Goal: Task Accomplishment & Management: Complete application form

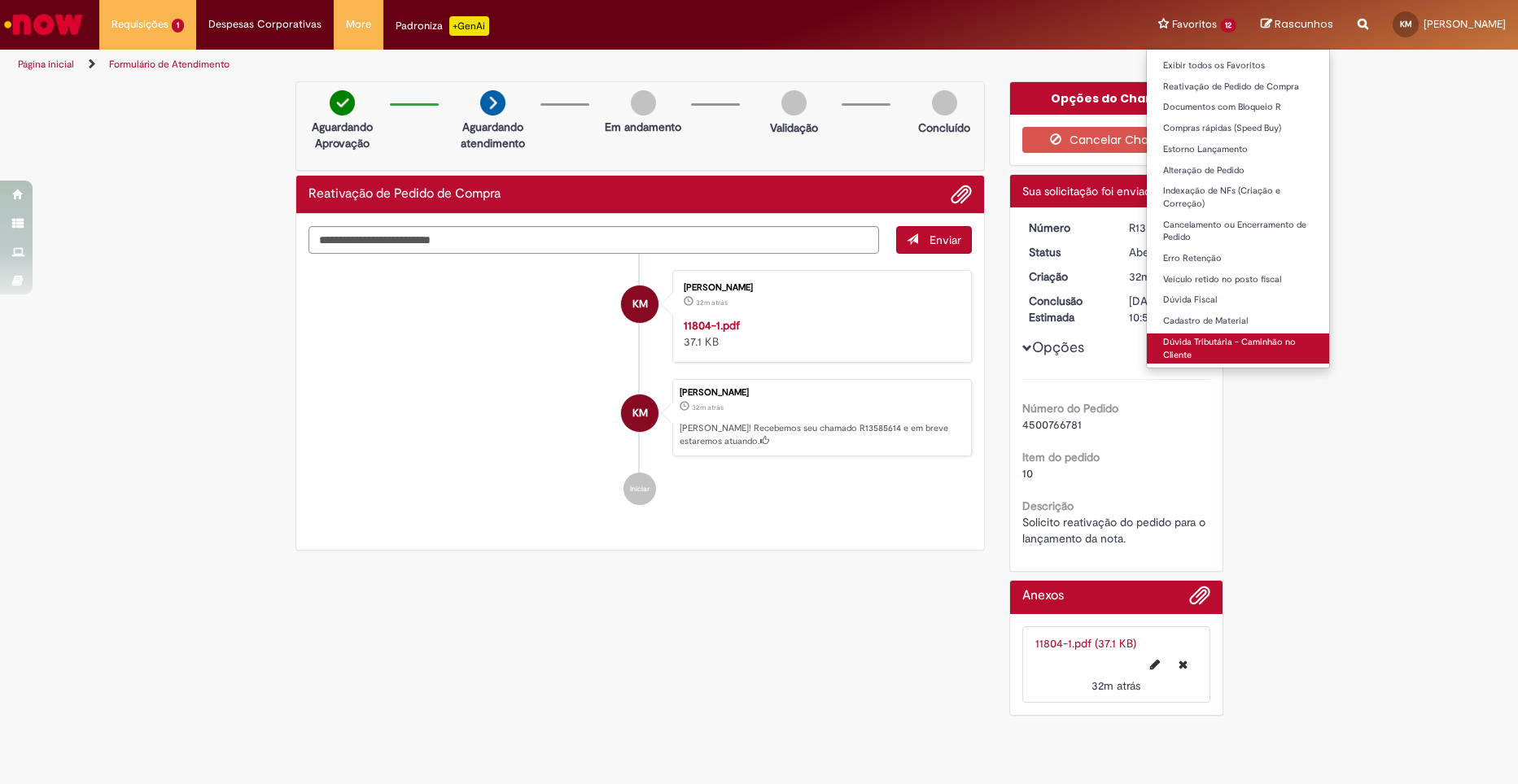
click at [1202, 345] on link "Dúvida Tributária - Caminhão no Cliente" at bounding box center [1238, 348] width 183 height 30
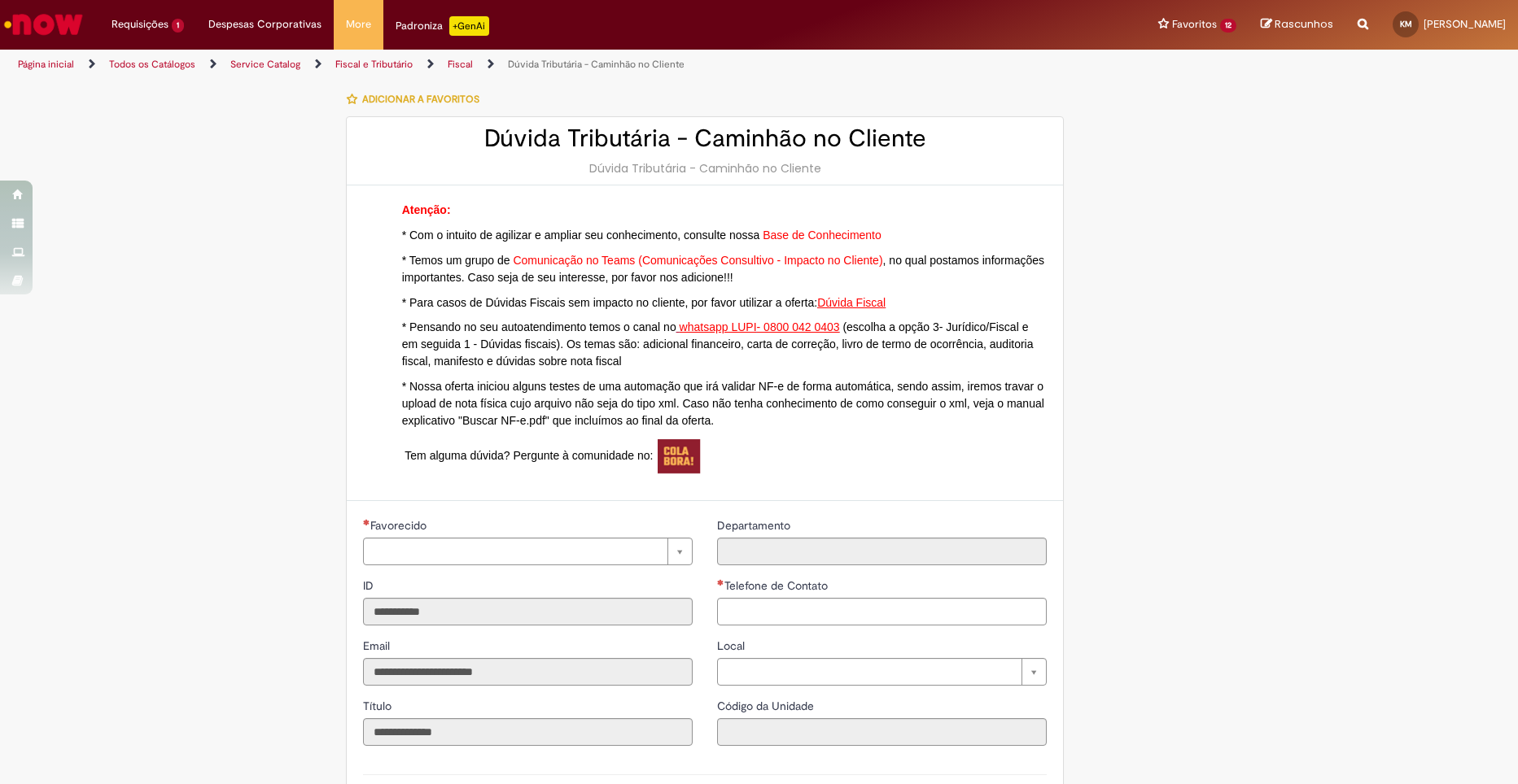
type input "**********"
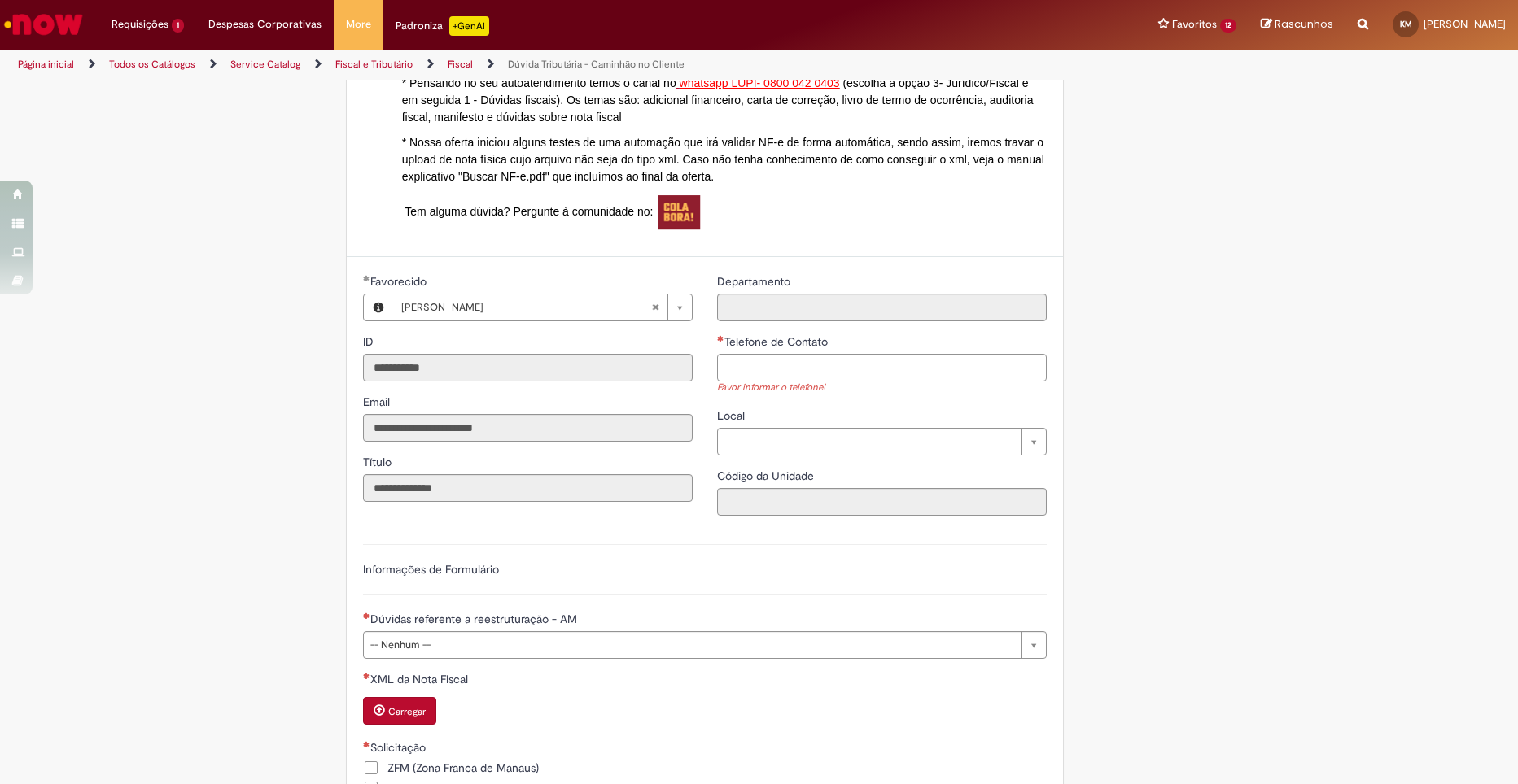
click at [756, 370] on input "Telefone de Contato" at bounding box center [881, 367] width 329 height 27
type input "**********"
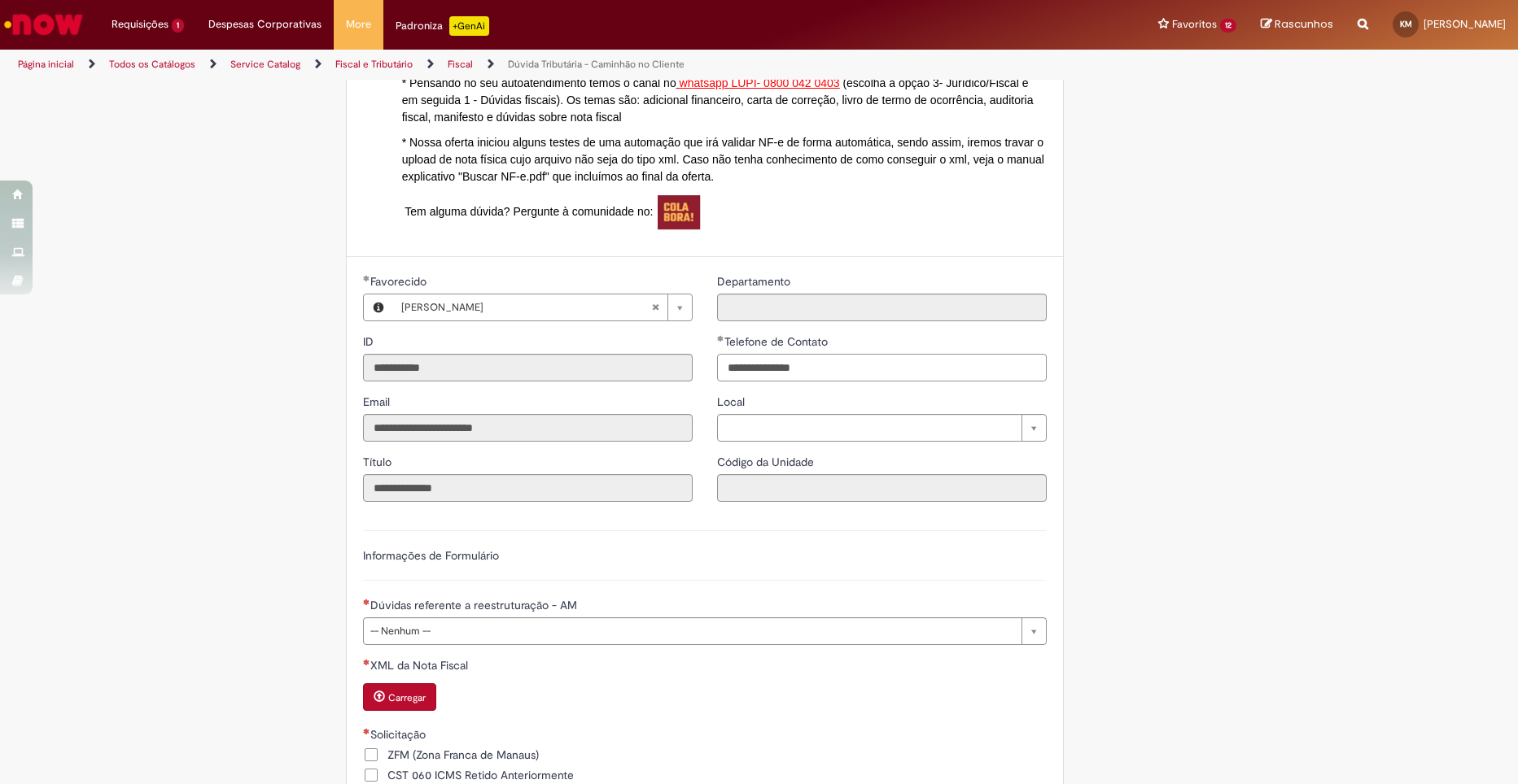
scroll to position [488, 0]
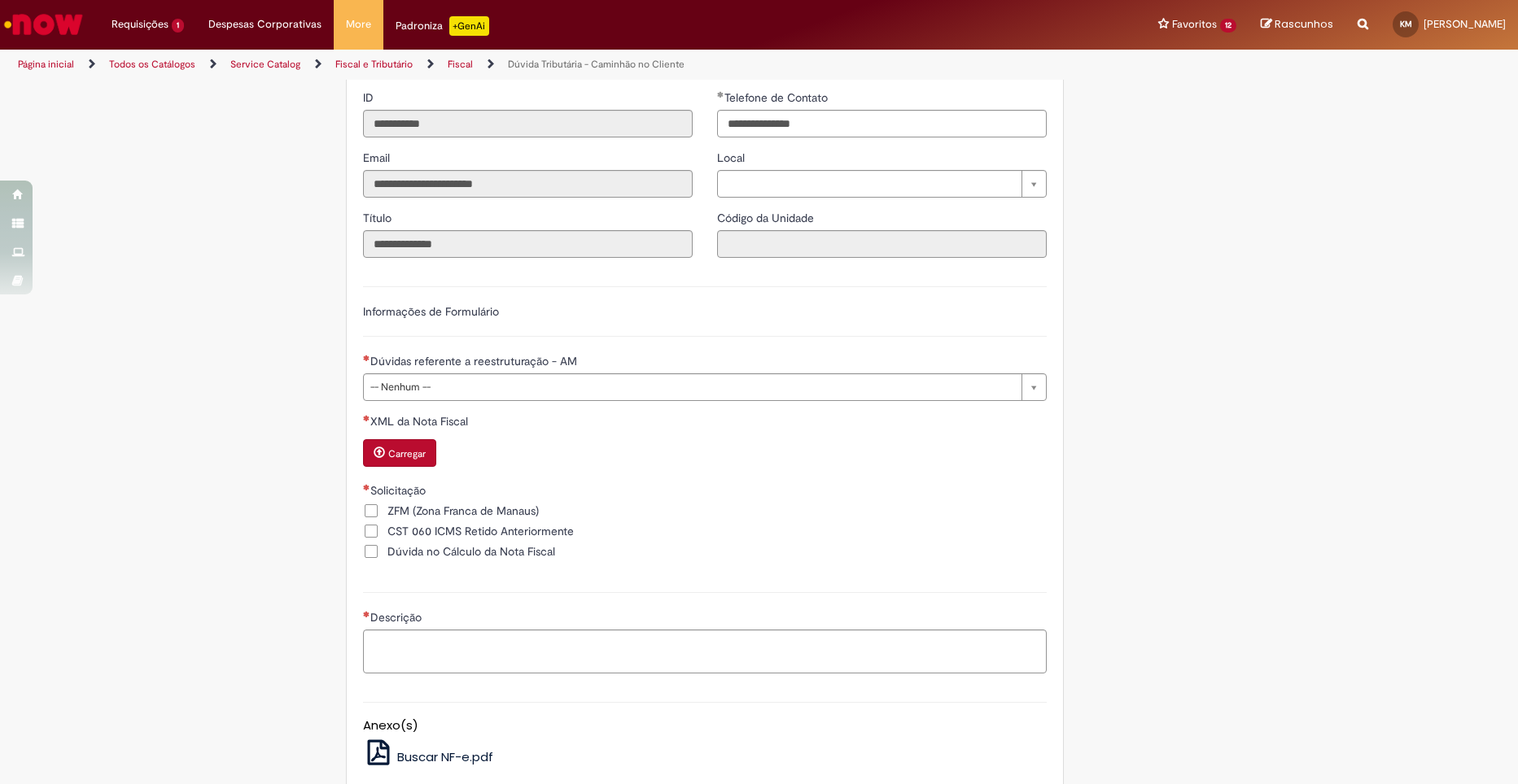
type input "**********"
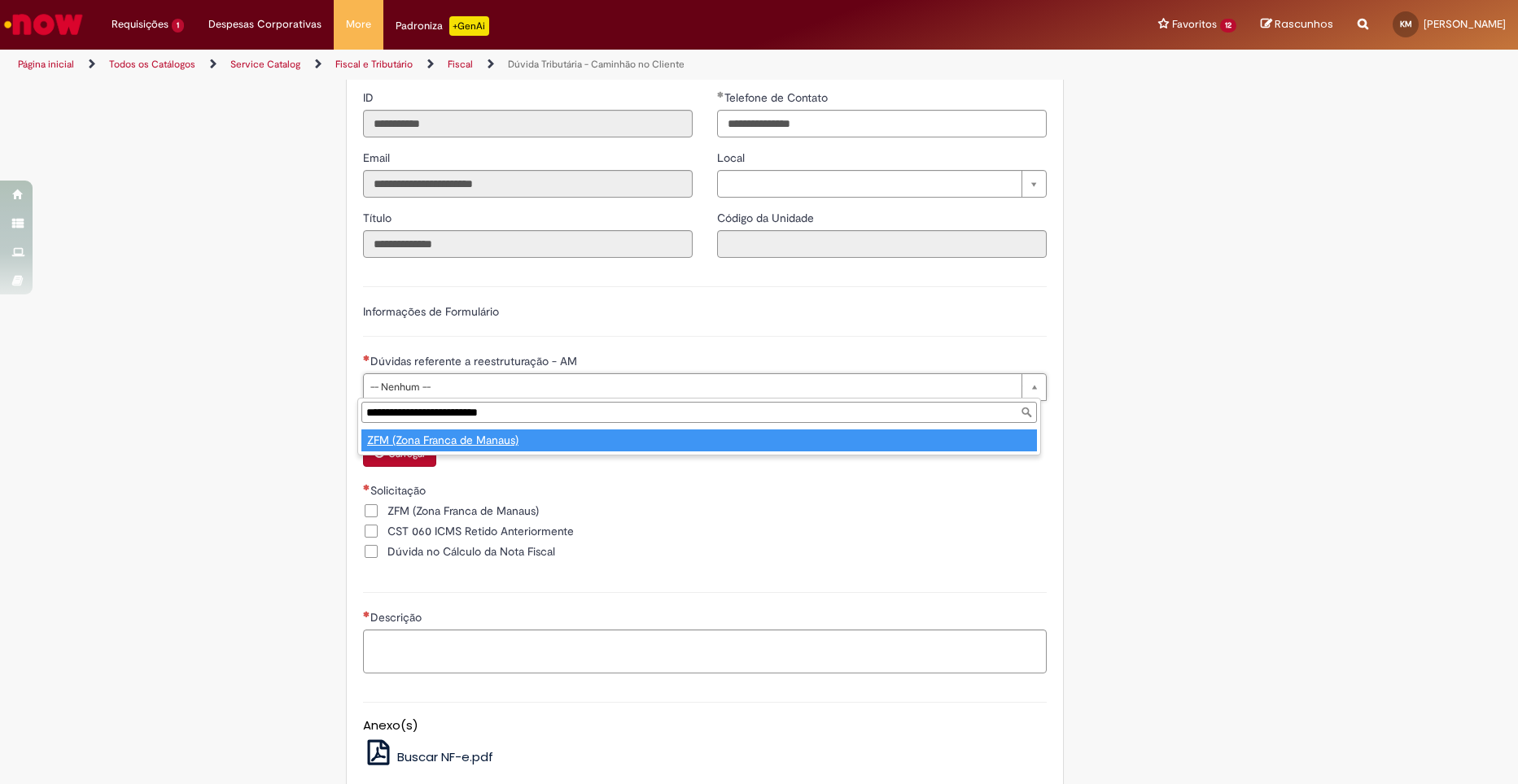
type input "**********"
select select "**********"
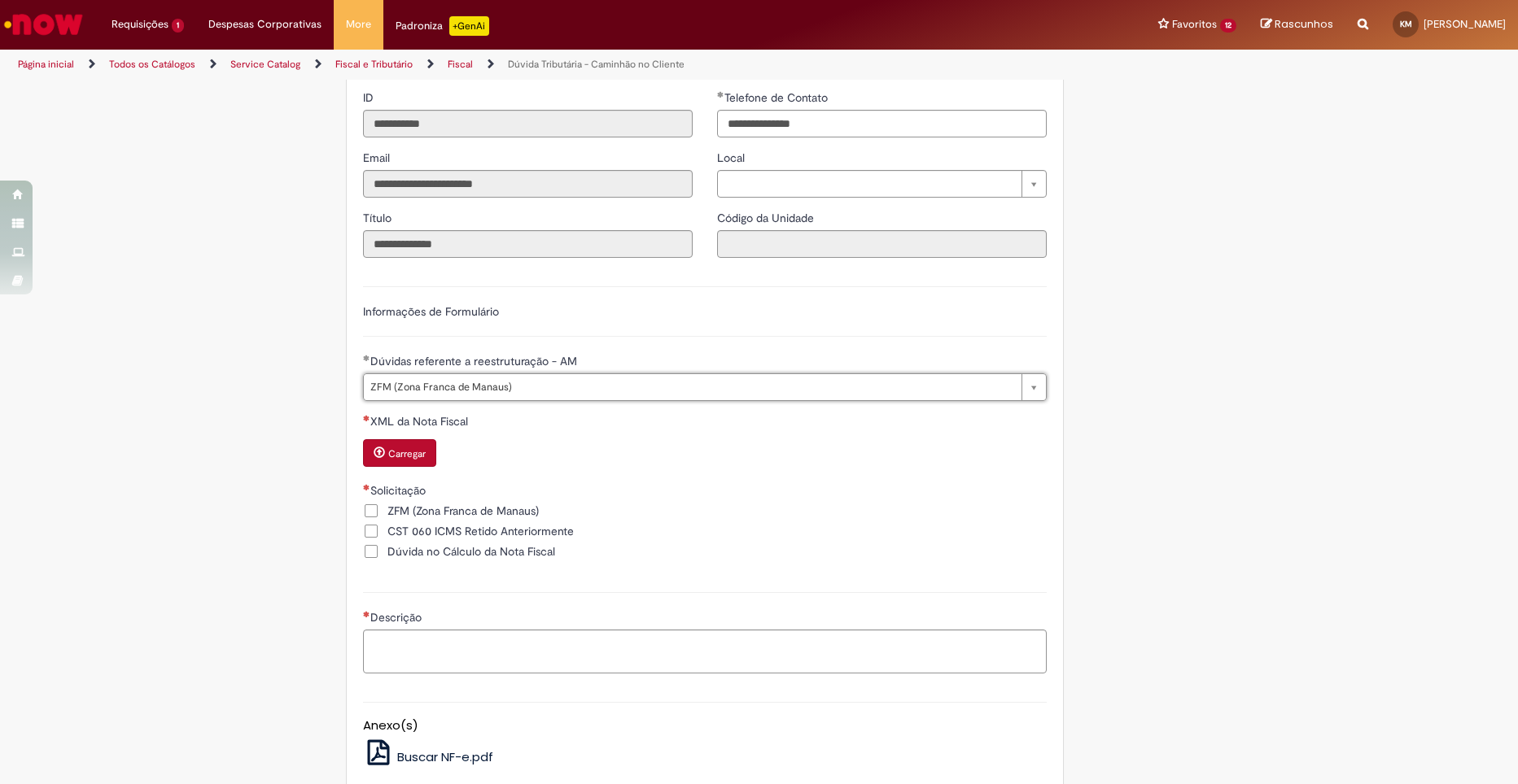
click at [580, 442] on div "Carregar" at bounding box center [704, 455] width 683 height 31
click at [400, 459] on small "Carregar" at bounding box center [406, 454] width 38 height 13
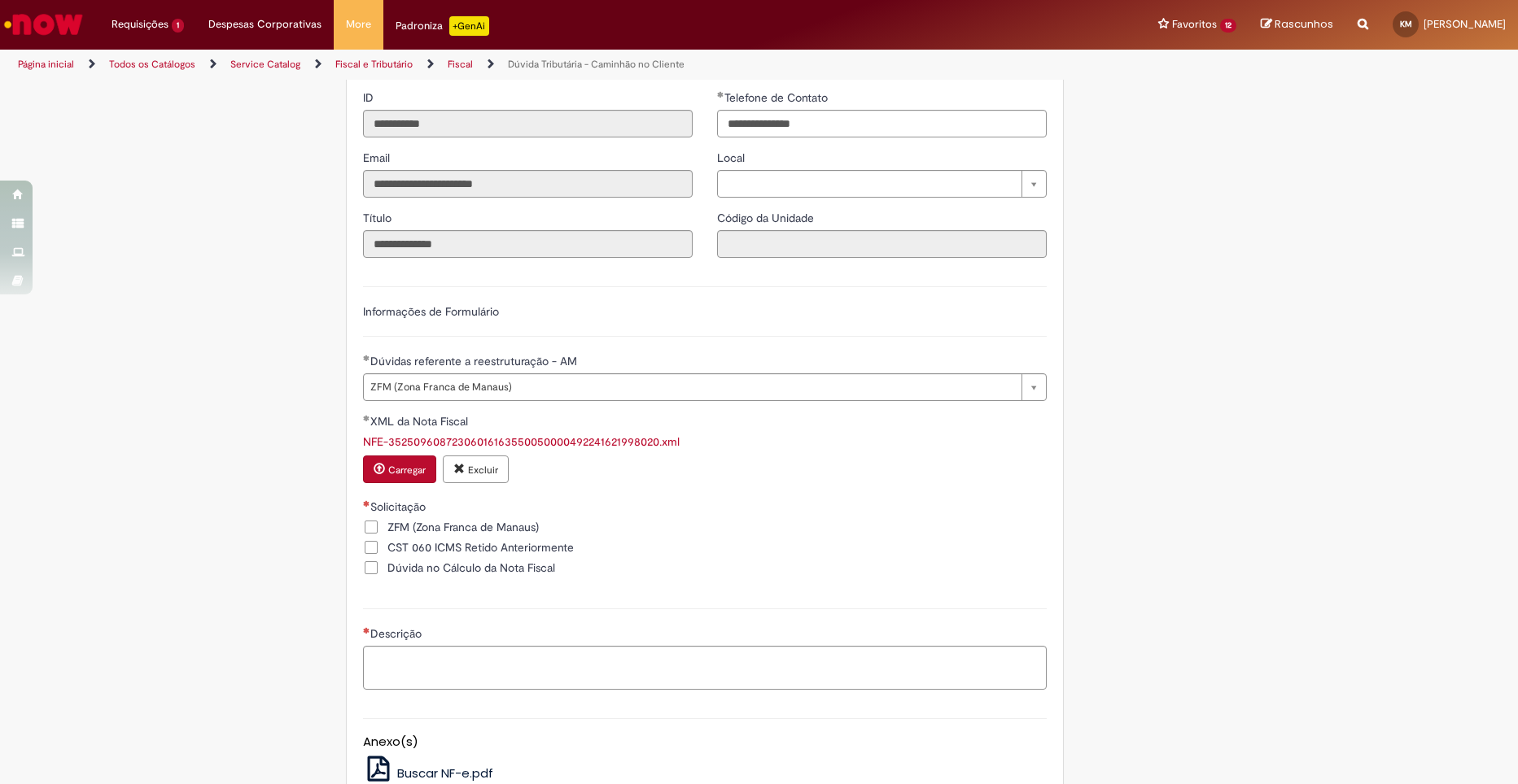
scroll to position [651, 0]
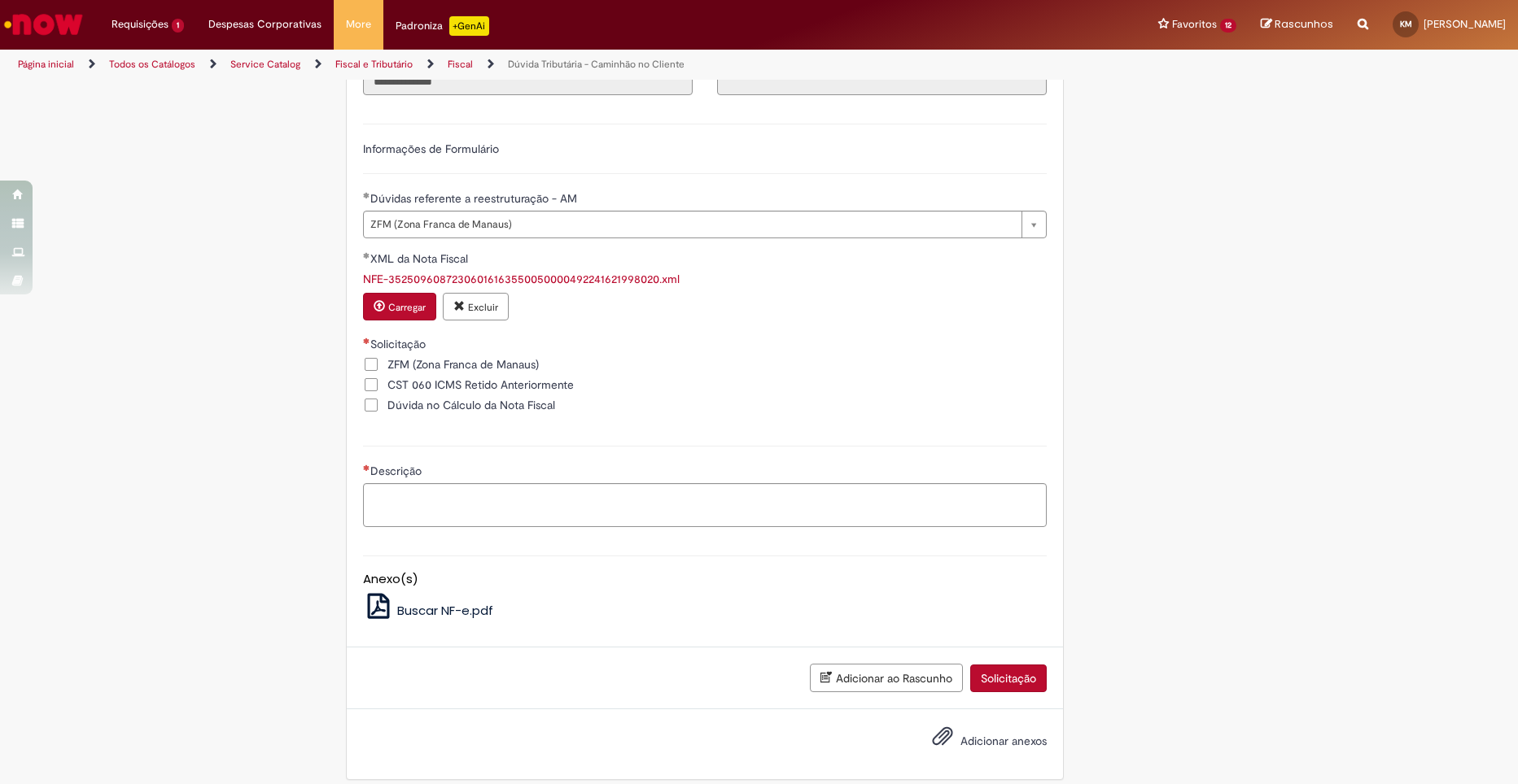
click at [388, 367] on span "ZFM (Zona Franca de Manaus)" at bounding box center [464, 364] width 152 height 17
click at [464, 504] on textarea "Descrição" at bounding box center [704, 504] width 683 height 44
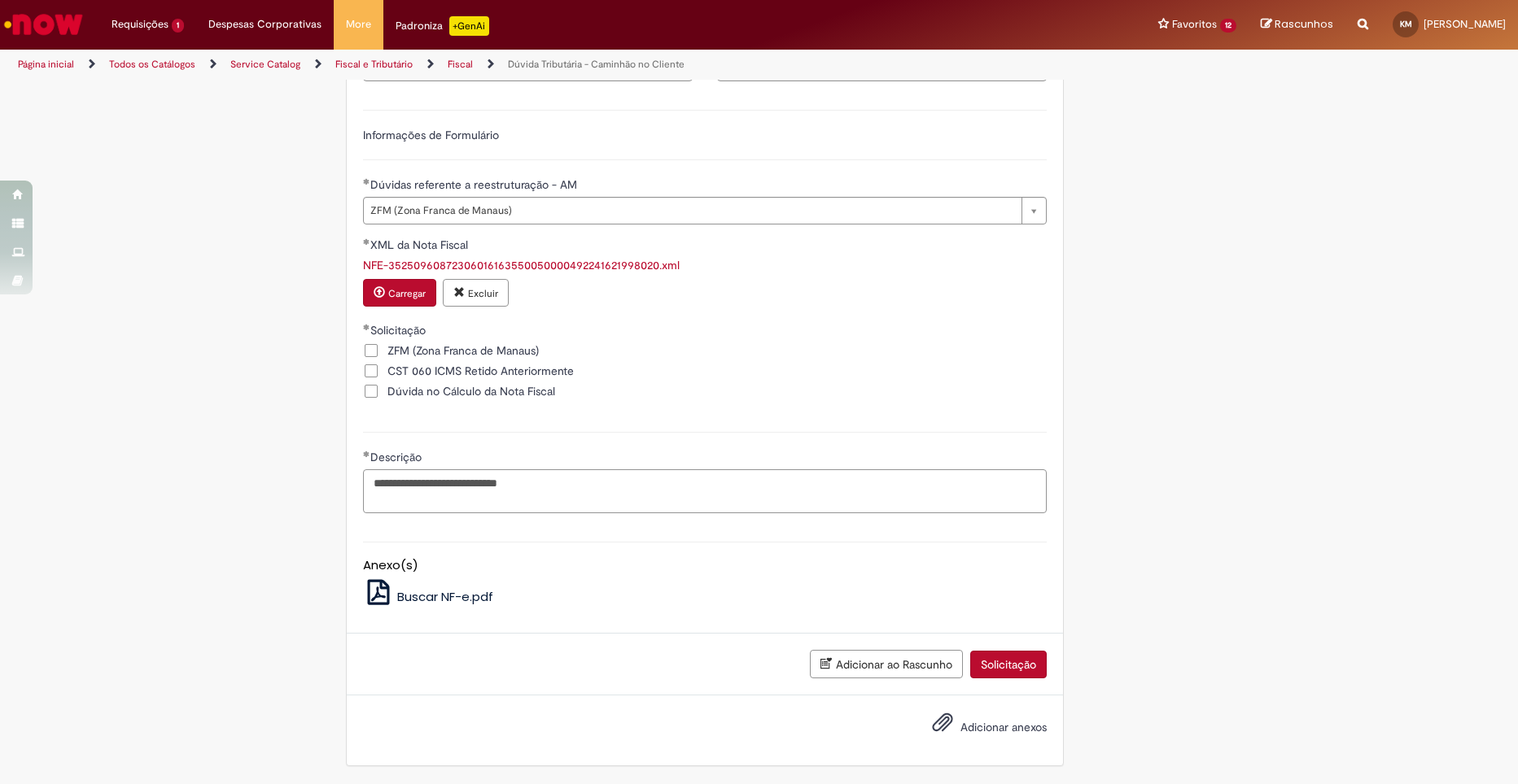
type textarea "**********"
click at [981, 727] on span "Adicionar anexos" at bounding box center [1003, 727] width 86 height 15
click at [0, 0] on input "Adicionar anexos" at bounding box center [0, 0] width 0 height 0
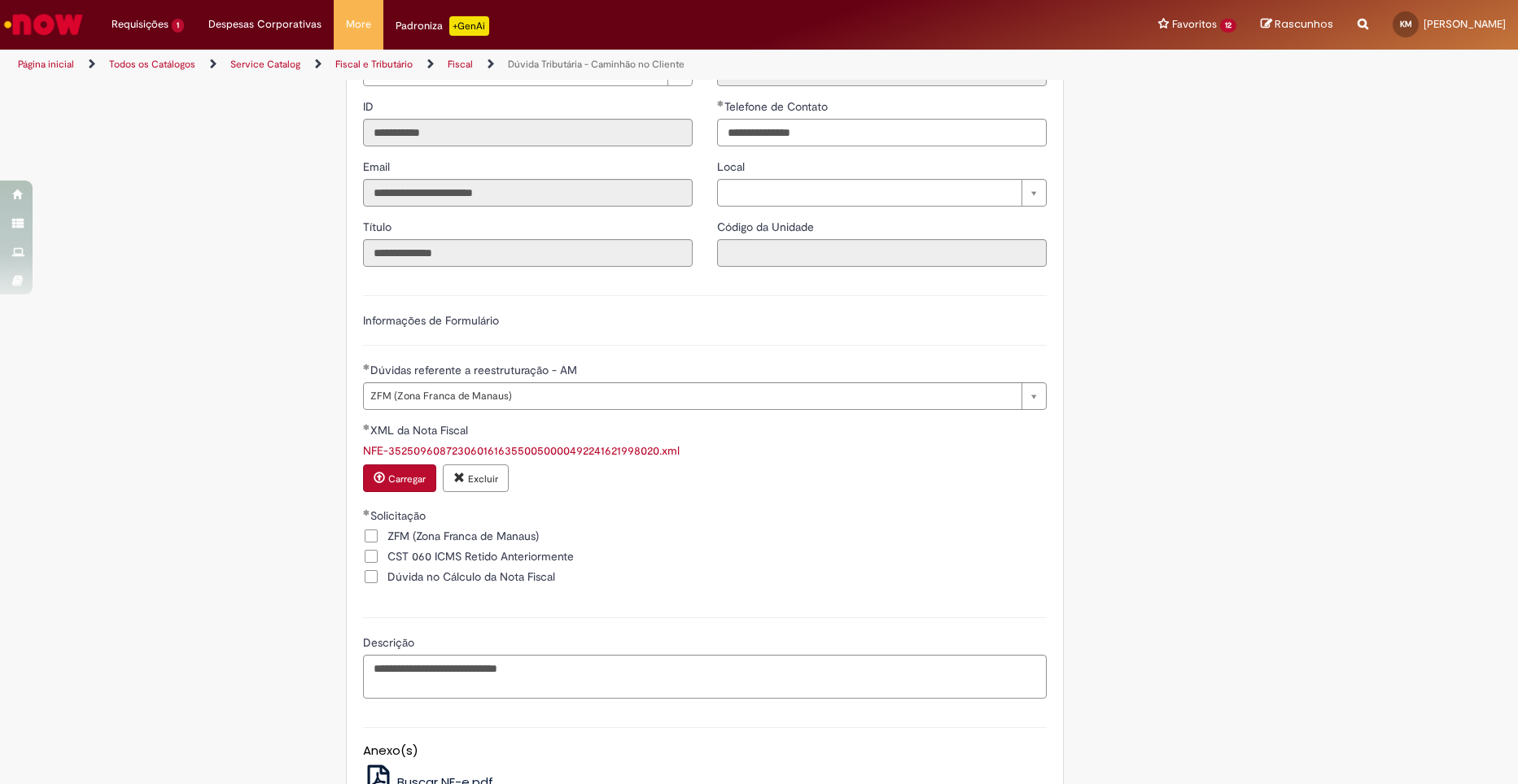
scroll to position [723, 0]
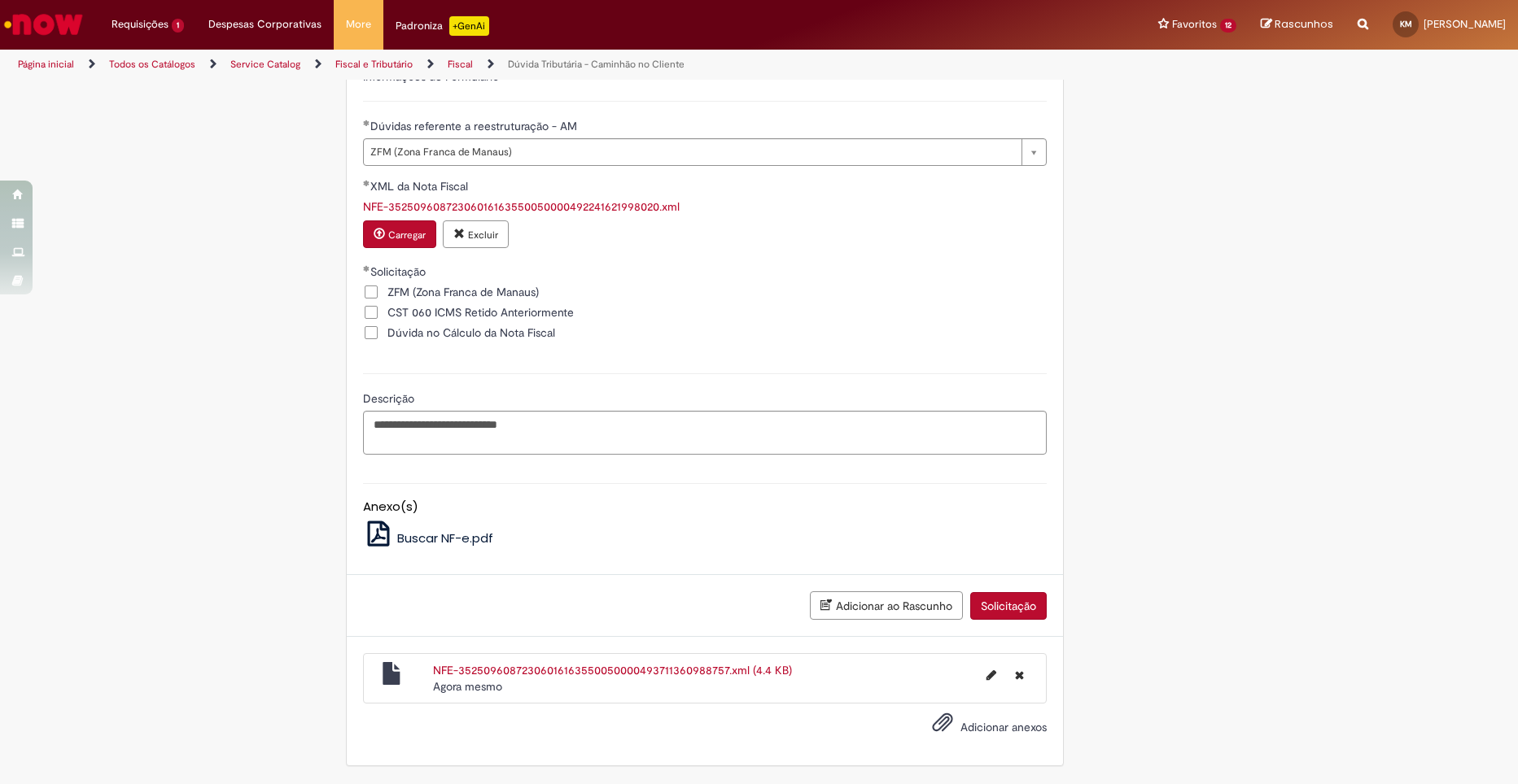
click at [992, 609] on button "Solicitação" at bounding box center [1008, 606] width 77 height 27
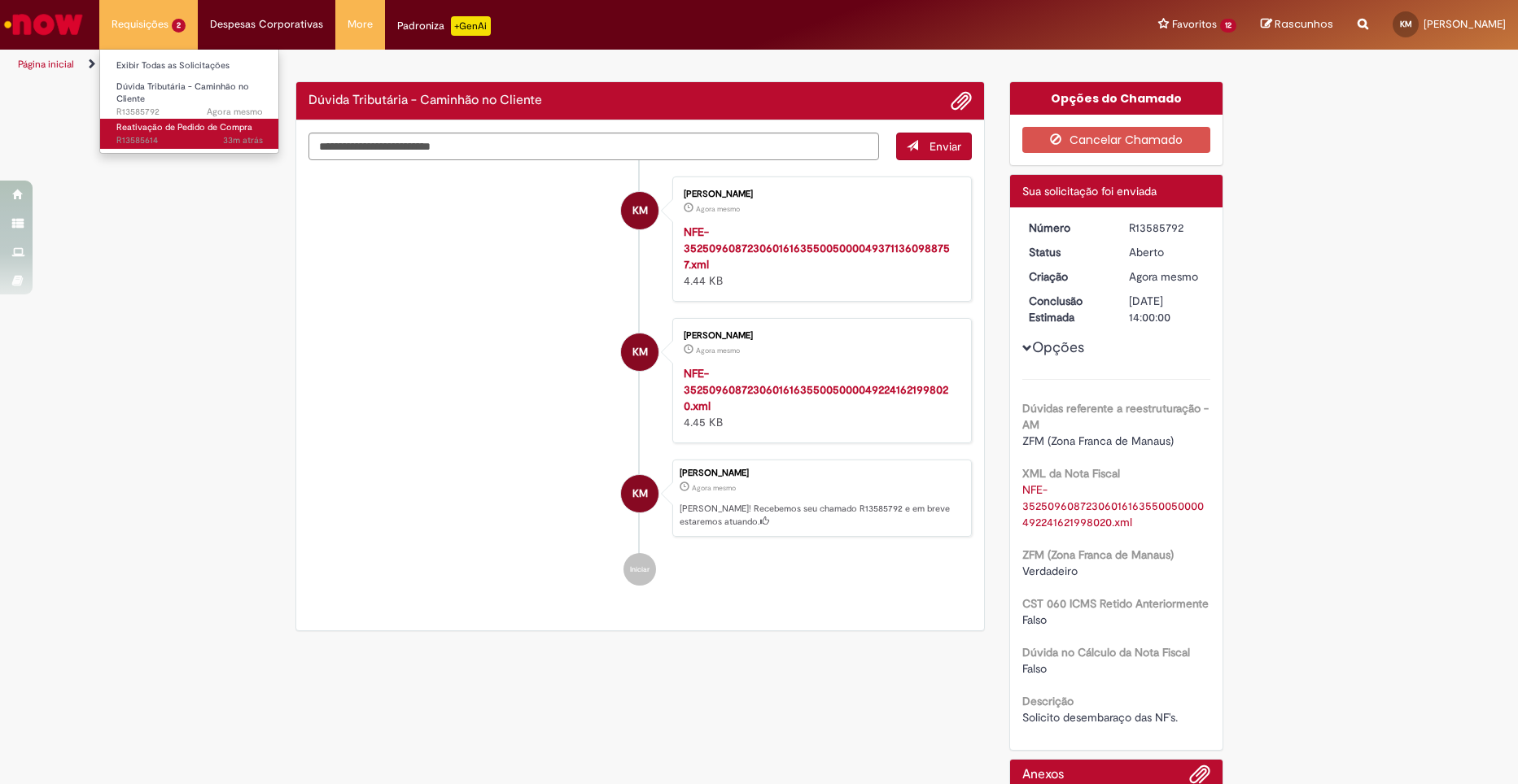
click at [143, 127] on span "Reativação de Pedido de Compra" at bounding box center [185, 127] width 136 height 13
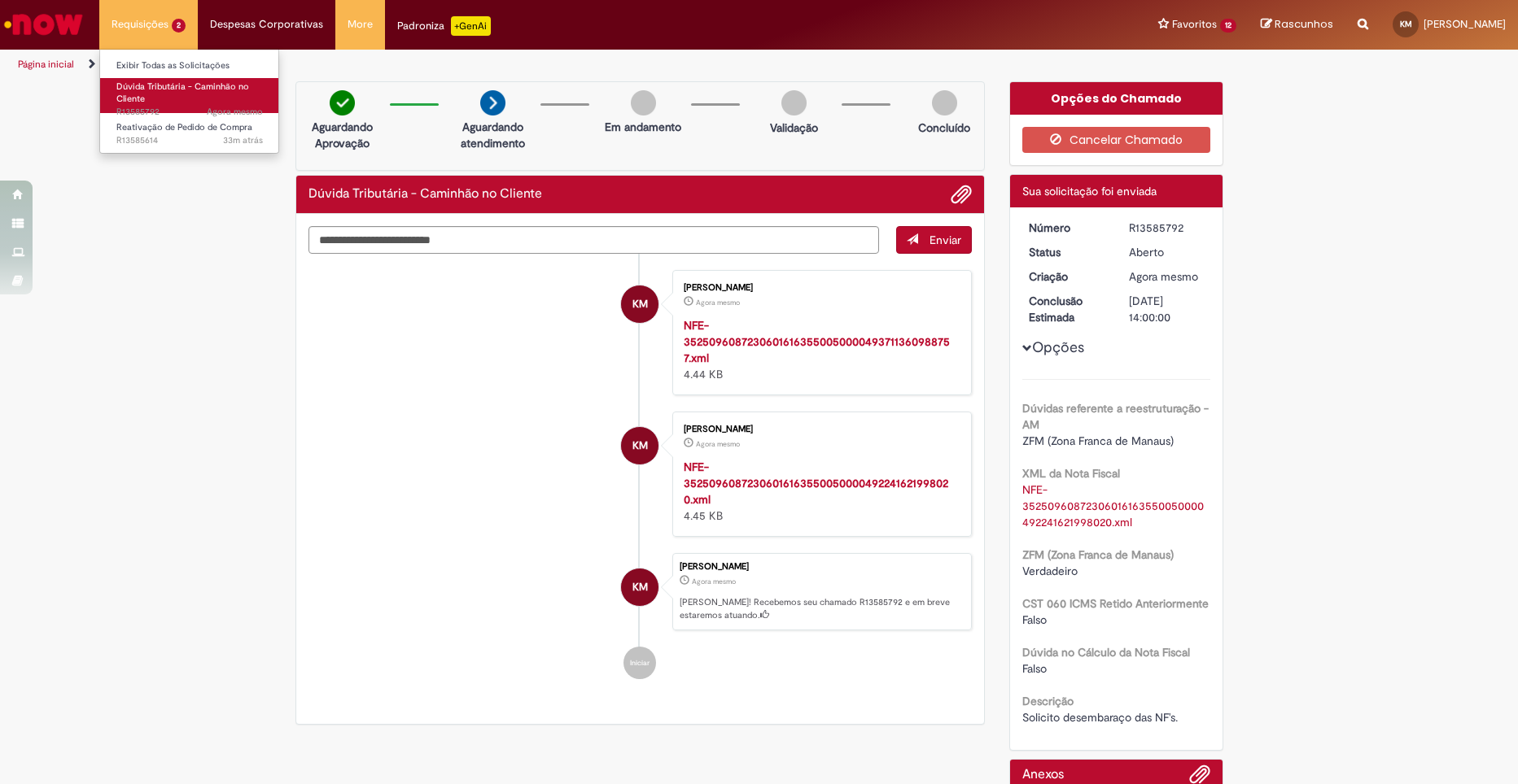
click at [152, 90] on span "Dúvida Tributária - Caminhão no Cliente" at bounding box center [183, 93] width 132 height 25
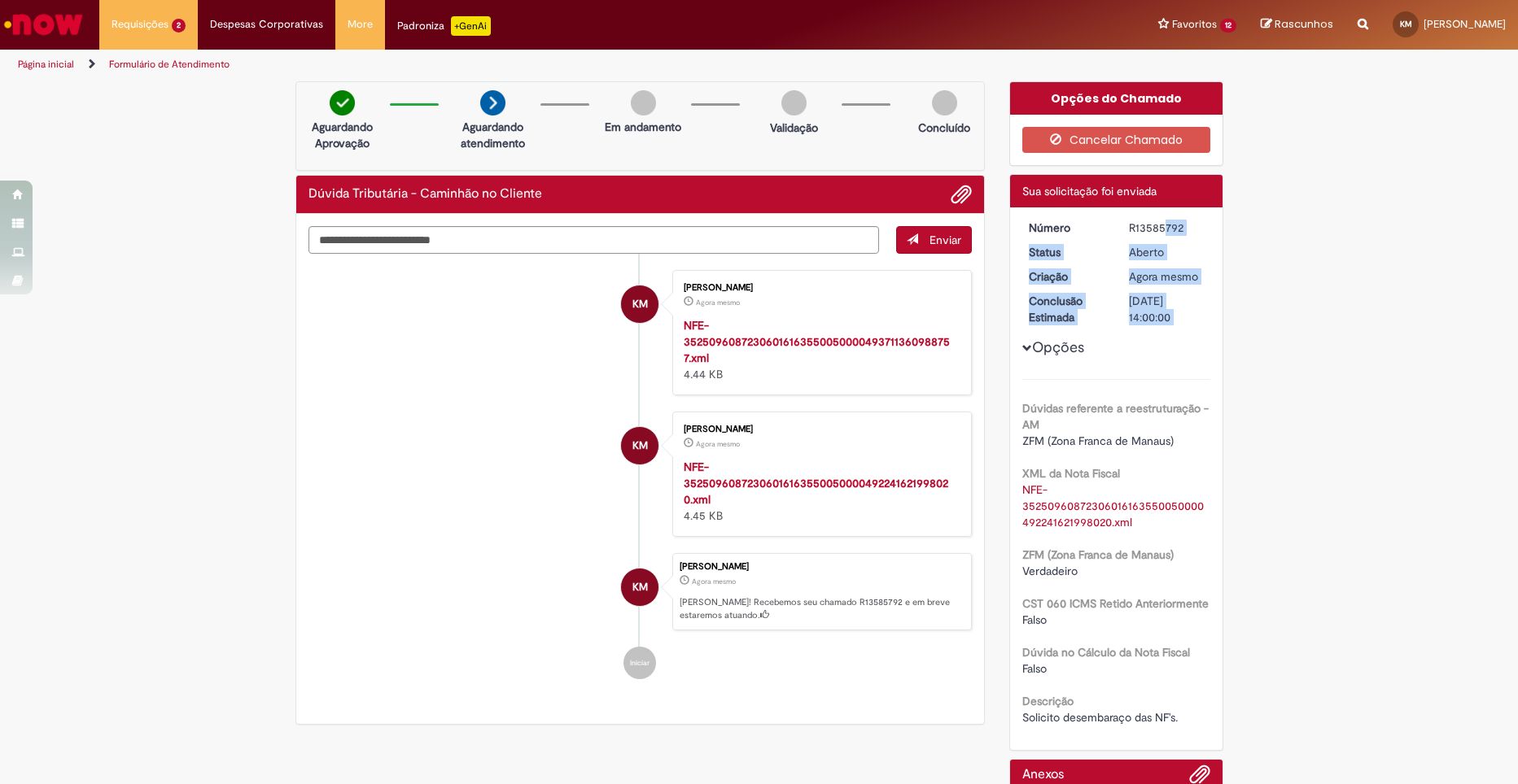
drag, startPoint x: 1116, startPoint y: 222, endPoint x: 1185, endPoint y: 236, distance: 70.4
click at [1185, 236] on div "Número R13585792 Status [GEOGRAPHIC_DATA] Criação Agora mesmo Agora mesmo Concl…" at bounding box center [1116, 479] width 213 height 542
drag, startPoint x: 1185, startPoint y: 236, endPoint x: 1187, endPoint y: 245, distance: 9.2
click at [1185, 246] on div "Aberto" at bounding box center [1166, 252] width 76 height 17
click at [1323, 404] on div "Verificar Código de Barras Aguardando Aprovação Aguardando atendimento Em andam…" at bounding box center [759, 517] width 1518 height 870
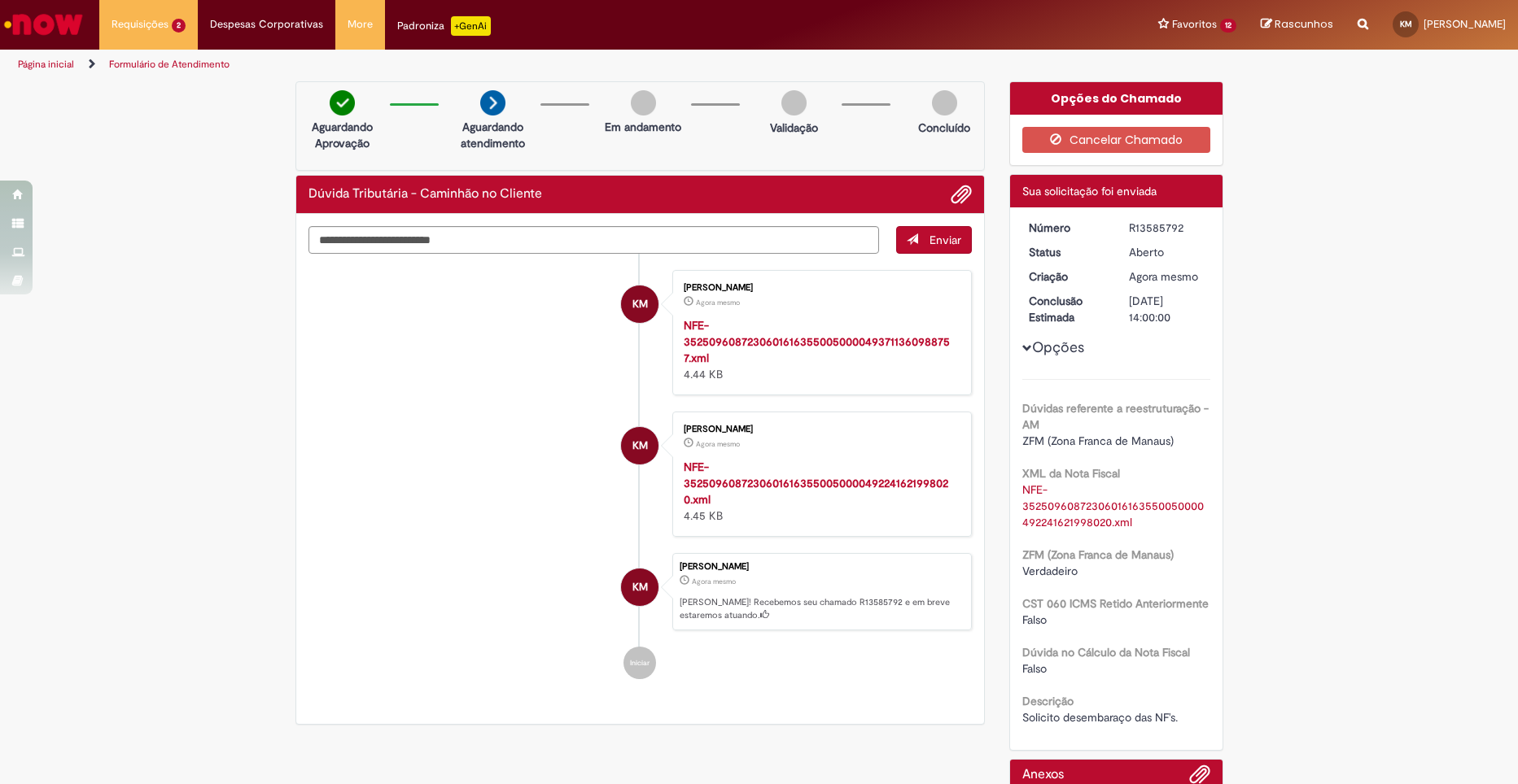
drag, startPoint x: 1114, startPoint y: 229, endPoint x: 1182, endPoint y: 229, distance: 68.0
click at [1182, 229] on dd "R13585792" at bounding box center [1166, 227] width 100 height 17
copy div "R13585792"
click at [1178, 246] on div "Aberto" at bounding box center [1166, 252] width 76 height 17
click at [1153, 222] on div "R13585792" at bounding box center [1166, 227] width 76 height 17
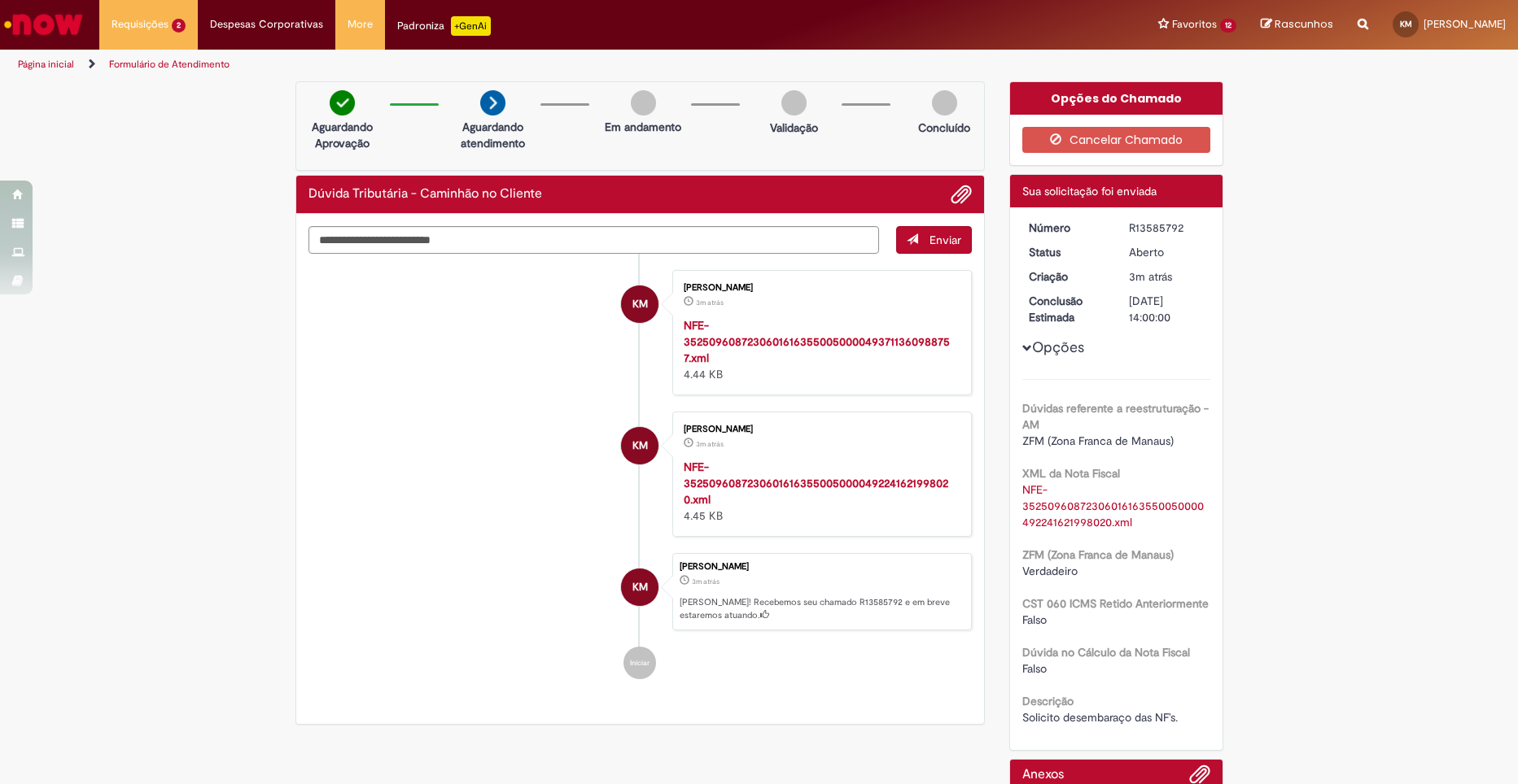
click at [1153, 222] on div "R13585792" at bounding box center [1166, 227] width 76 height 17
copy div "R13585792"
